Goal: Task Accomplishment & Management: Use online tool/utility

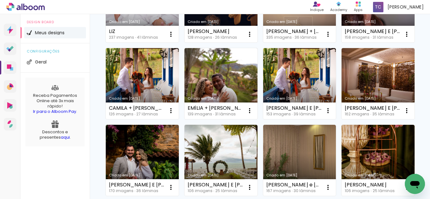
scroll to position [346, 0]
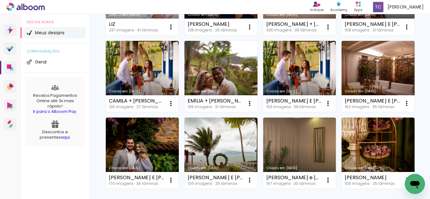
click at [229, 36] on link "Criado em [DATE]" at bounding box center [220, -1] width 73 height 71
